Goal: Information Seeking & Learning: Learn about a topic

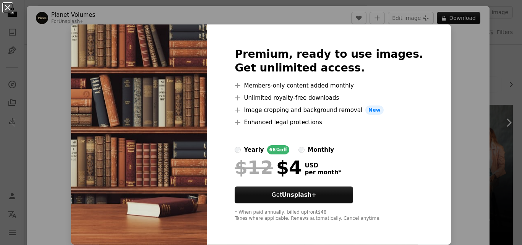
click at [4, 4] on button "An X shape" at bounding box center [7, 7] width 9 height 9
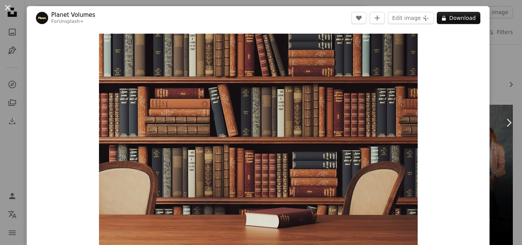
click at [7, 6] on button "An X shape" at bounding box center [7, 7] width 9 height 9
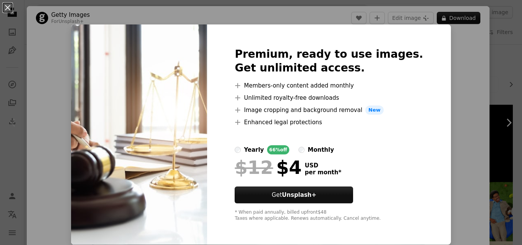
click at [510, 95] on div "An X shape Premium, ready to use images. Get unlimited access. A plus sign Memb…" at bounding box center [261, 122] width 522 height 245
